Goal: Information Seeking & Learning: Find specific page/section

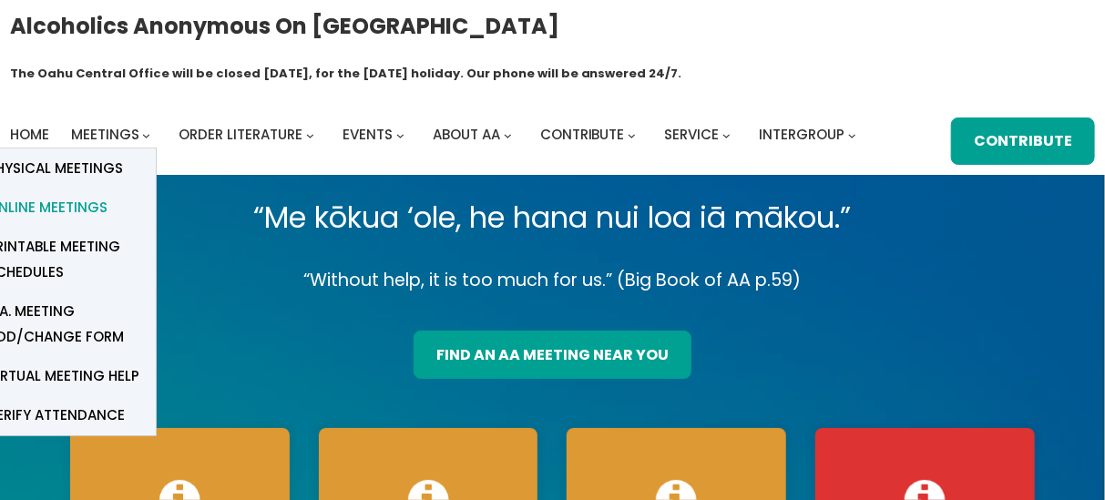
click at [96, 195] on span "Online Meetings" at bounding box center [47, 208] width 120 height 26
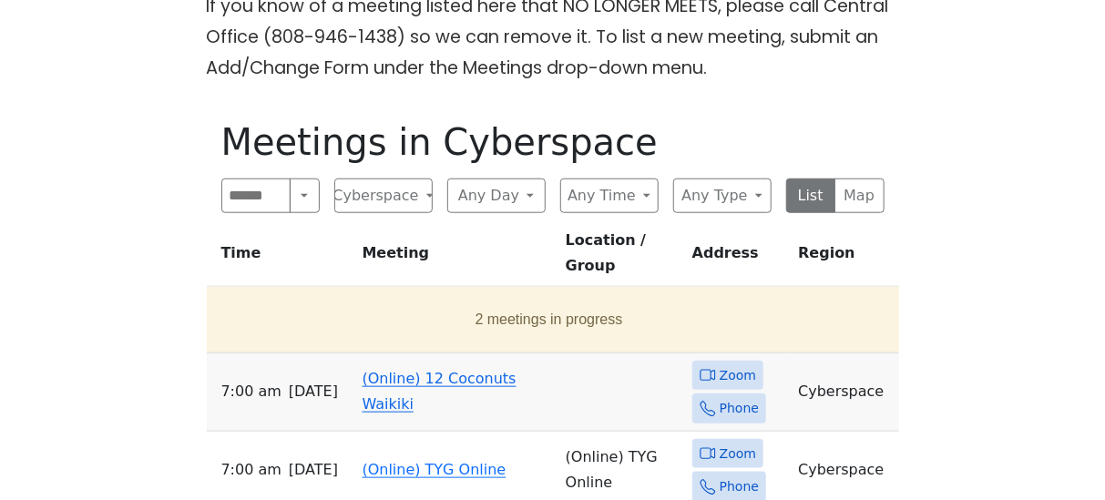
scroll to position [662, 0]
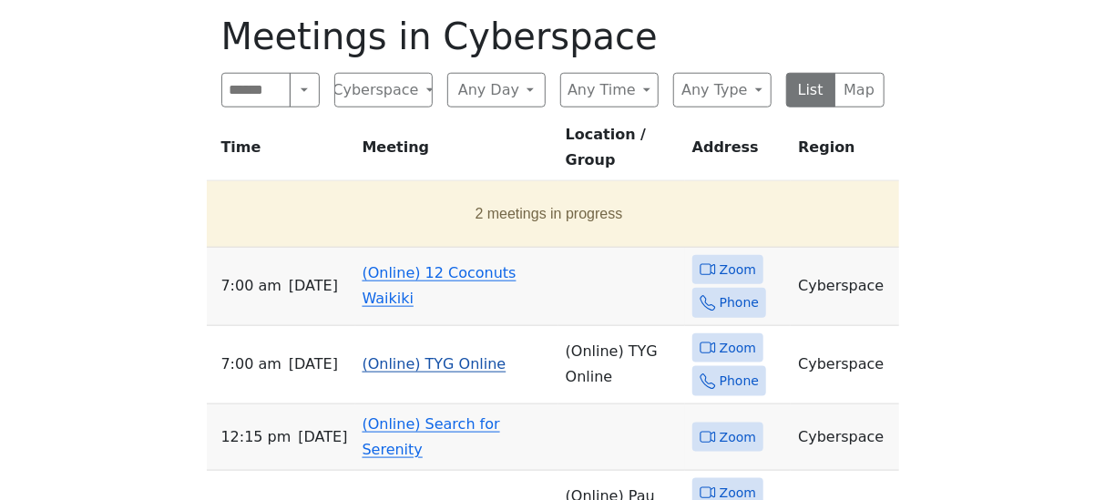
click at [398, 355] on link "(Online) TYG Online" at bounding box center [435, 363] width 144 height 17
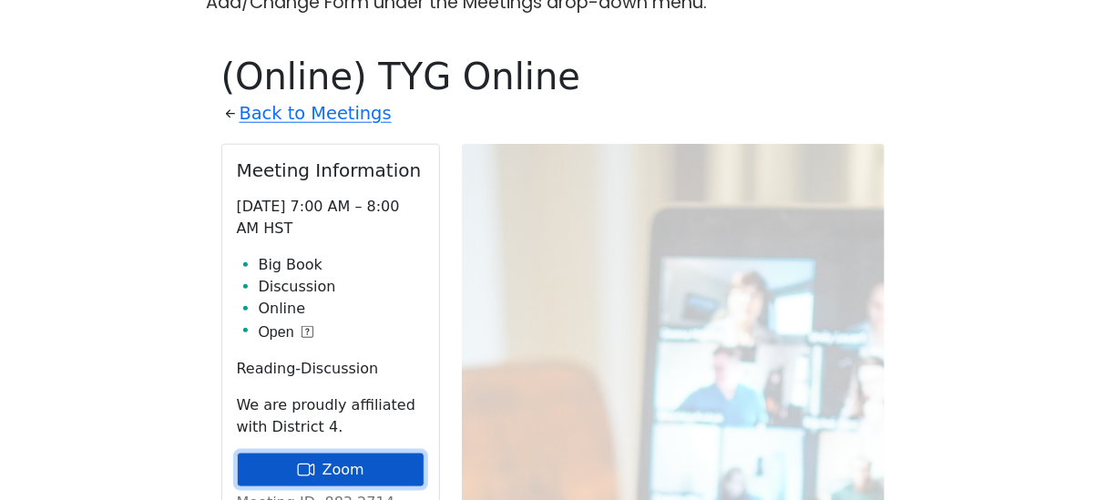
click at [384, 453] on link "Zoom" at bounding box center [331, 470] width 188 height 35
